Goal: Navigation & Orientation: Find specific page/section

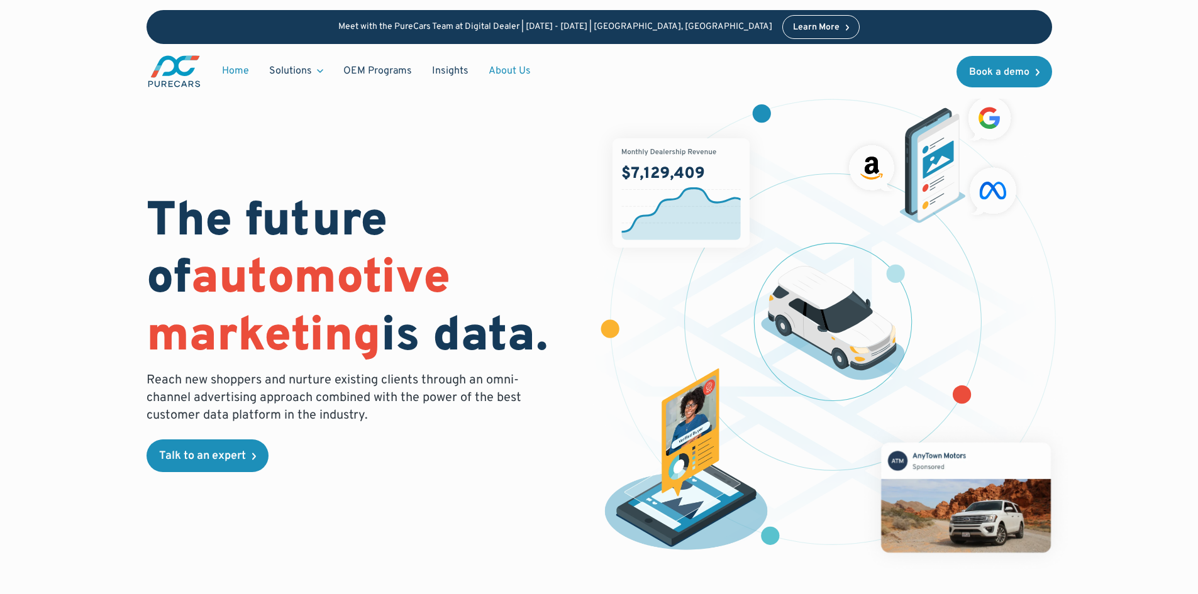
click at [506, 69] on link "About Us" at bounding box center [509, 71] width 62 height 24
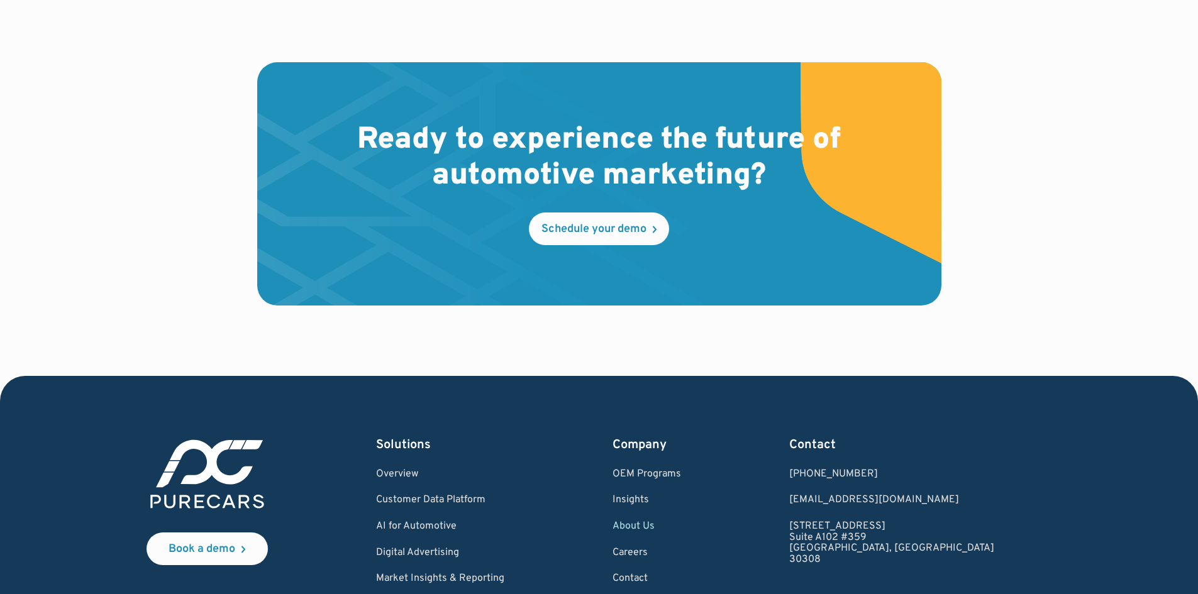
scroll to position [3691, 0]
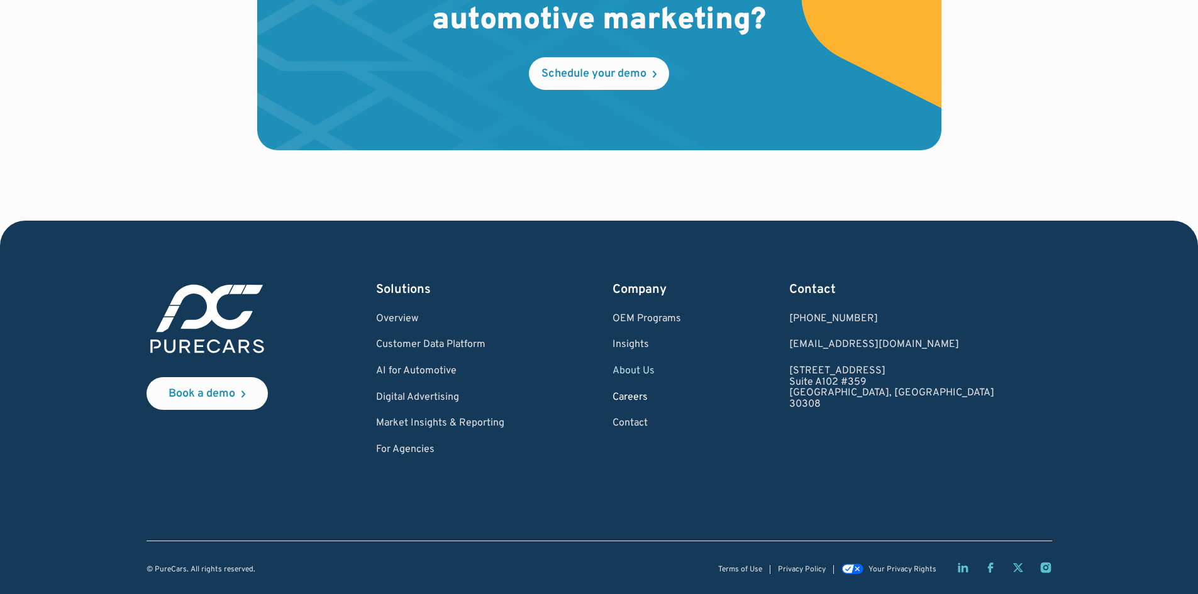
click at [678, 398] on link "Careers" at bounding box center [646, 397] width 69 height 11
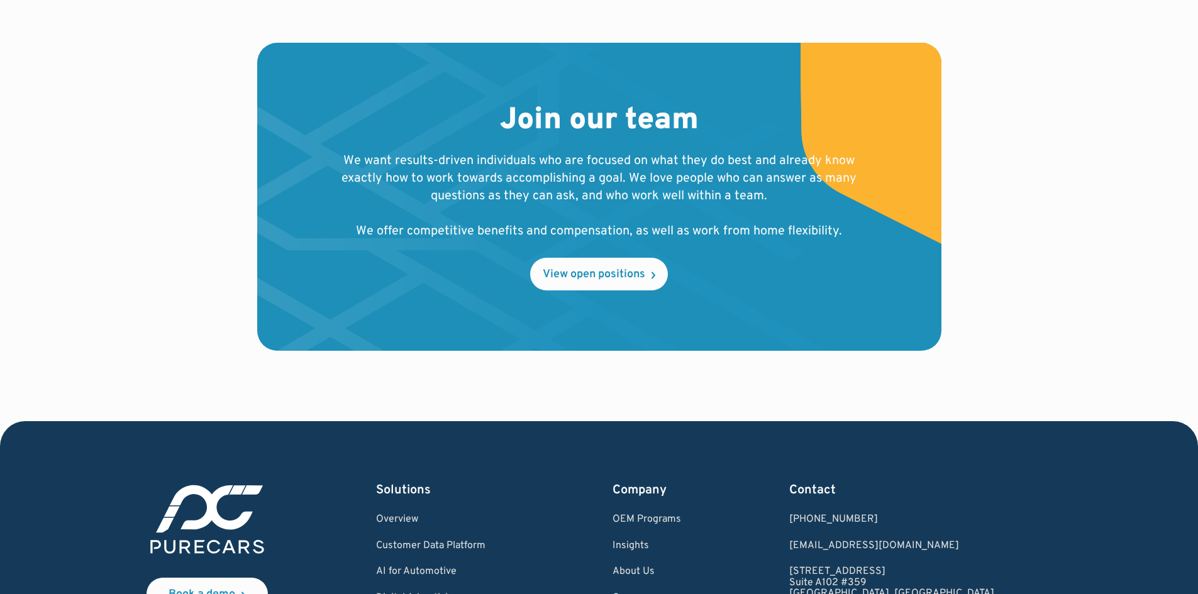
scroll to position [1446, 0]
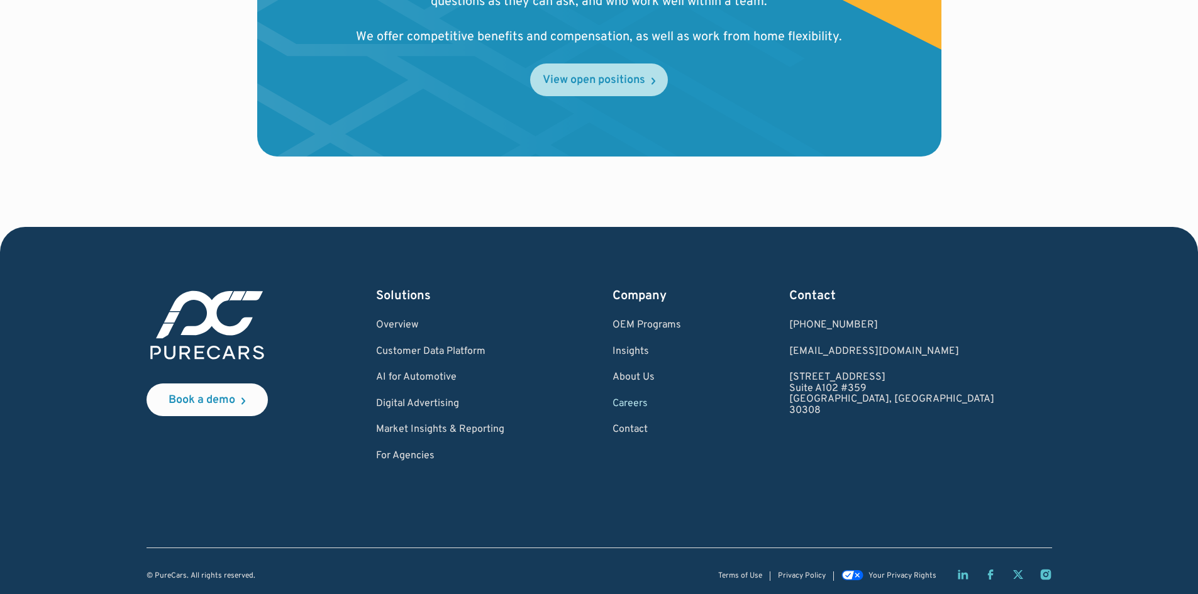
click at [574, 78] on div "View open positions" at bounding box center [594, 80] width 102 height 11
